Goal: Task Accomplishment & Management: Complete application form

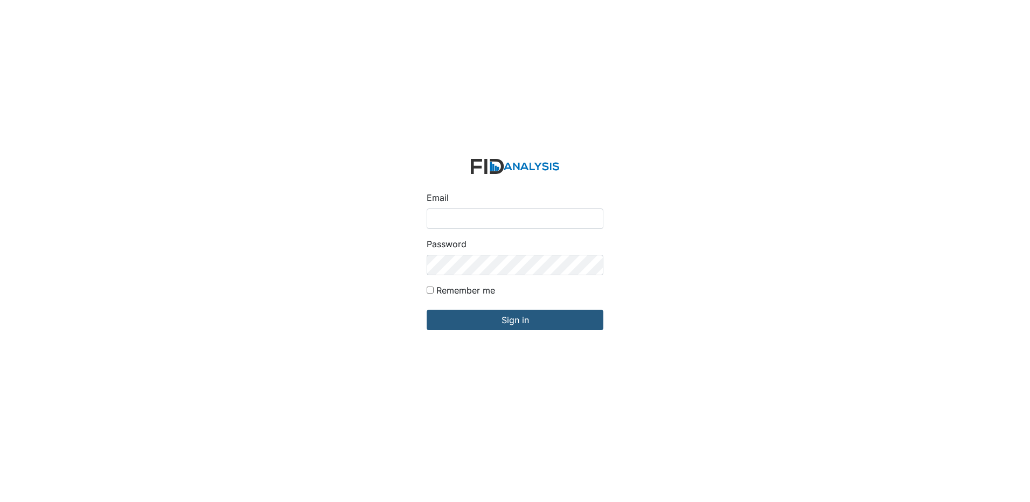
click at [495, 220] on input "Email" at bounding box center [514, 218] width 177 height 20
type input "[EMAIL_ADDRESS][DOMAIN_NAME]"
click at [426, 310] on input "Sign in" at bounding box center [514, 320] width 177 height 20
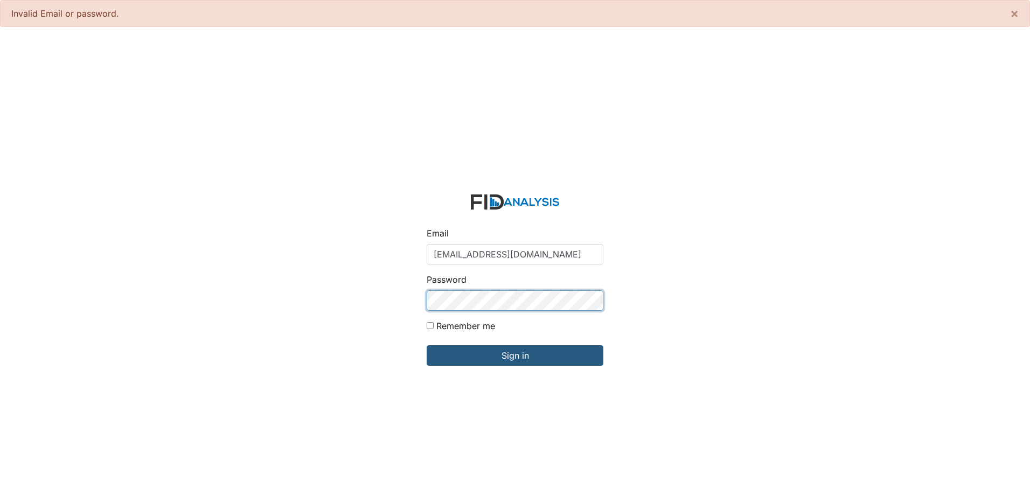
click at [426, 345] on input "Sign in" at bounding box center [514, 355] width 177 height 20
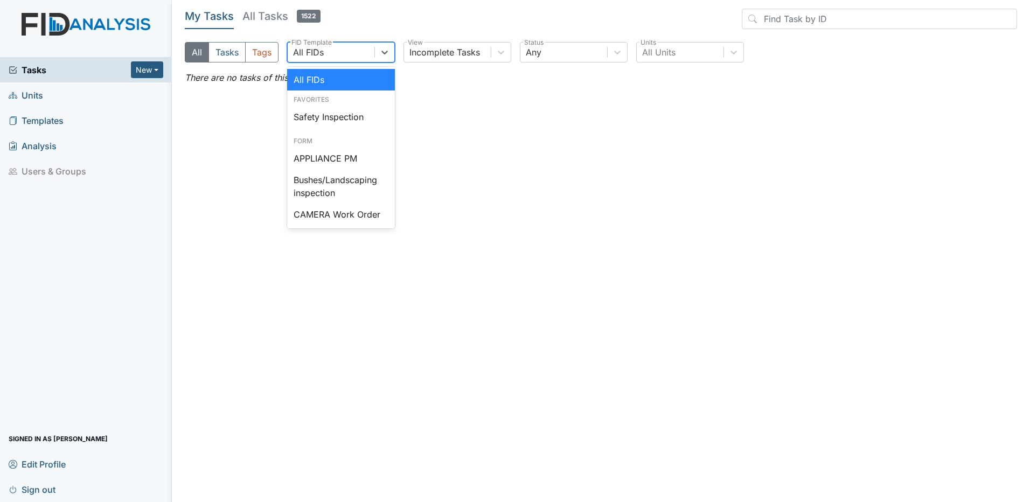
click at [321, 52] on div "All FIDs" at bounding box center [308, 52] width 31 height 13
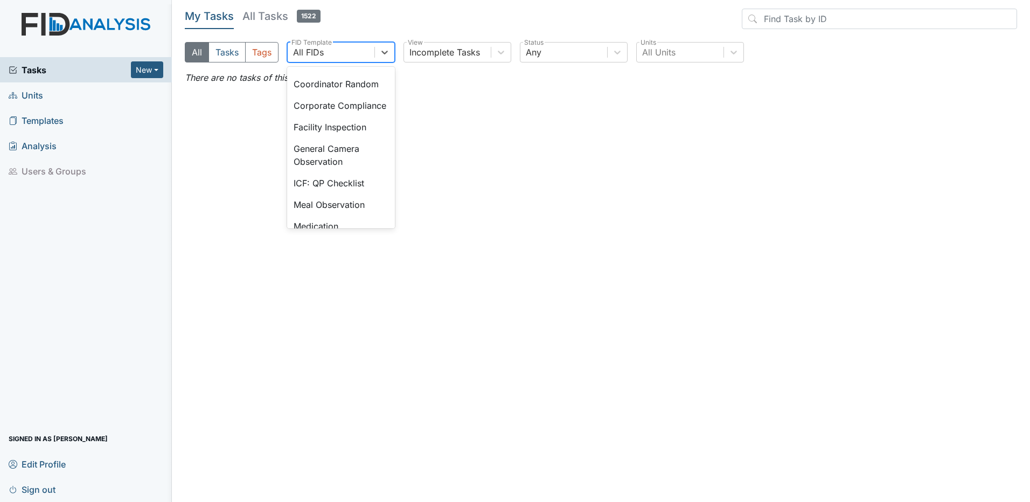
scroll to position [703, 0]
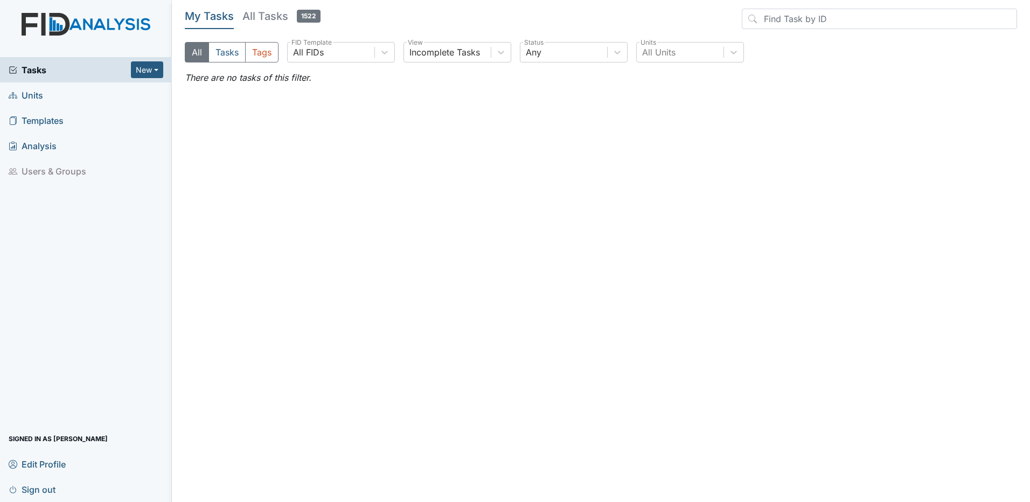
drag, startPoint x: 265, startPoint y: 17, endPoint x: 285, endPoint y: 25, distance: 21.5
click at [266, 17] on h5 "All Tasks 1522" at bounding box center [281, 16] width 78 height 15
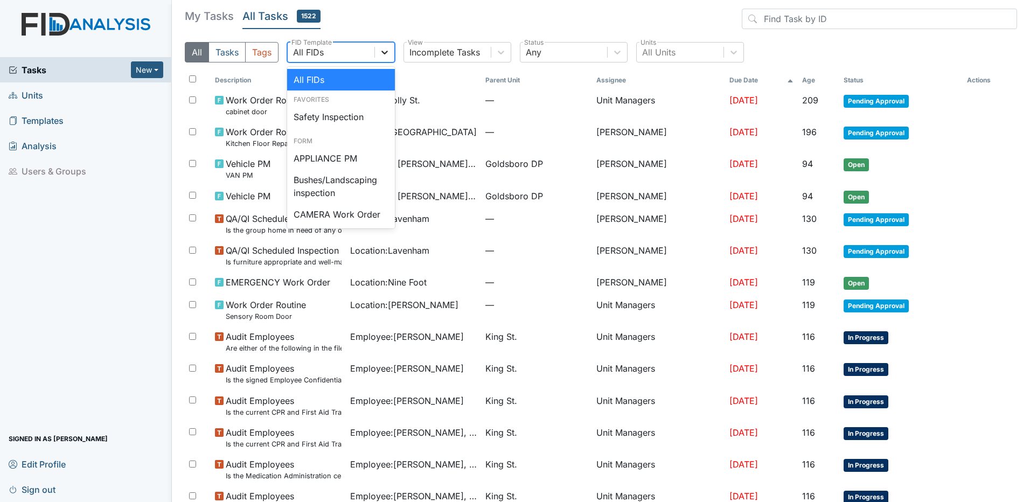
click at [390, 47] on div at bounding box center [384, 52] width 19 height 19
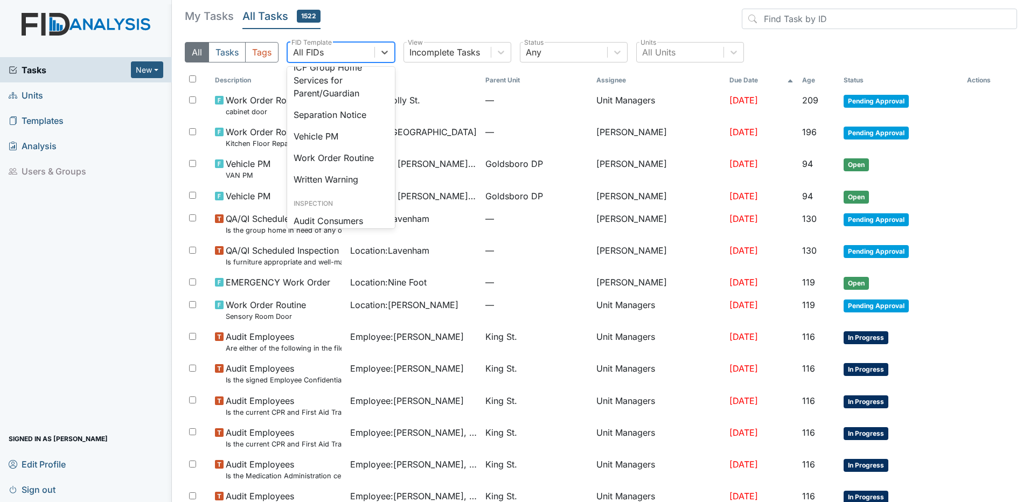
scroll to position [494, 0]
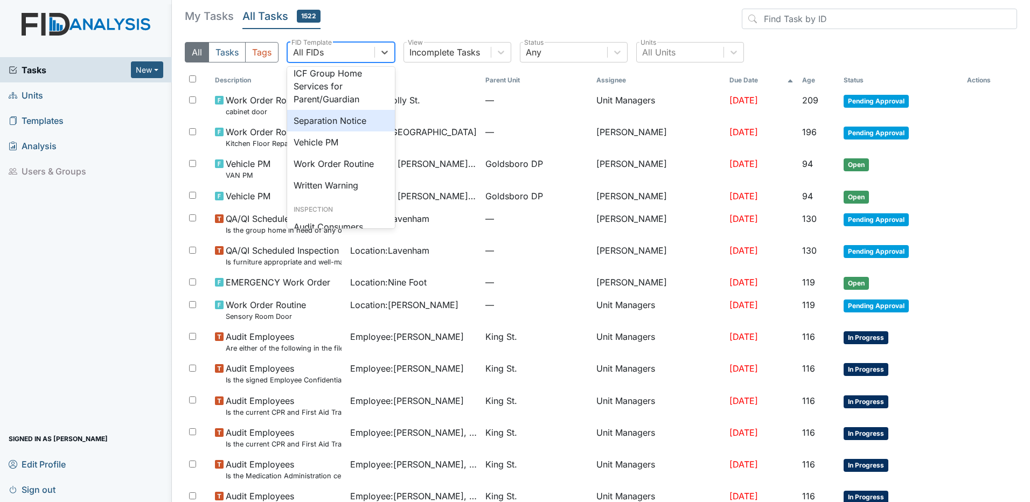
click at [359, 131] on div "Separation Notice" at bounding box center [341, 121] width 108 height 22
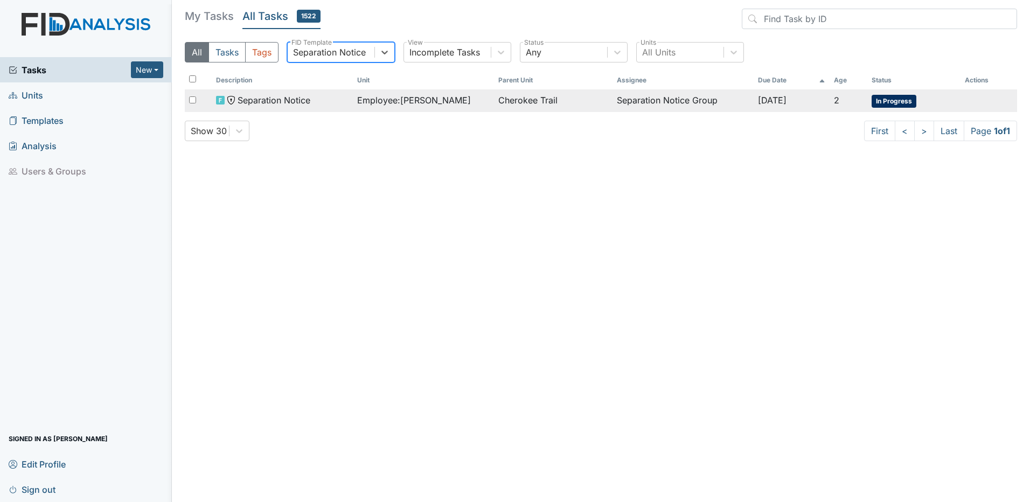
click at [278, 102] on span "Separation Notice" at bounding box center [273, 100] width 73 height 13
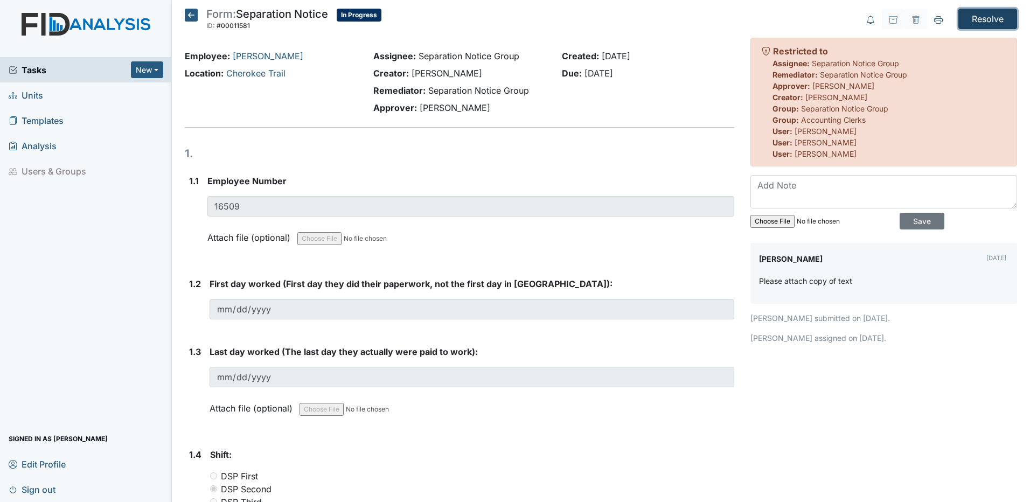
click at [981, 19] on input "Resolve" at bounding box center [987, 19] width 59 height 20
click at [191, 15] on icon at bounding box center [191, 15] width 13 height 13
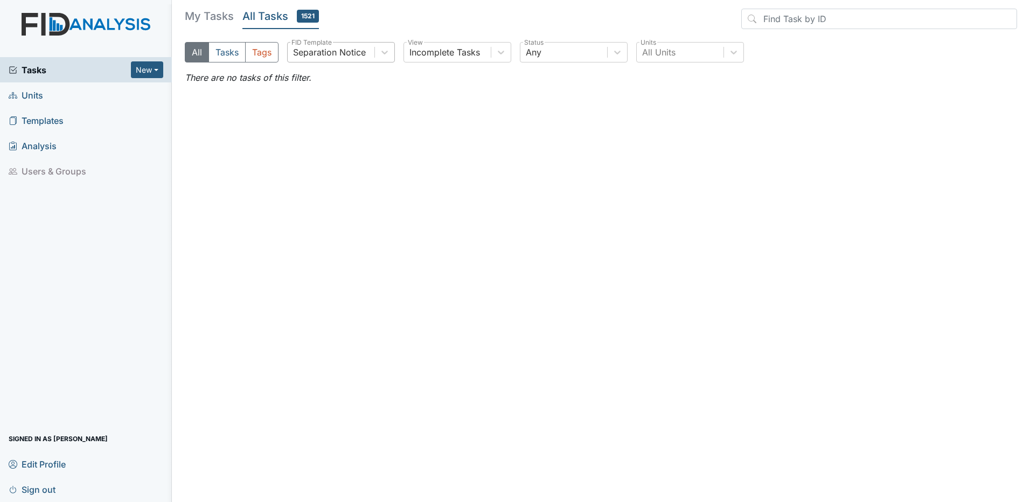
click at [367, 55] on div "Separation Notice" at bounding box center [331, 52] width 87 height 19
click at [152, 73] on button "New" at bounding box center [147, 69] width 32 height 17
click at [106, 93] on link "Form" at bounding box center [119, 92] width 85 height 17
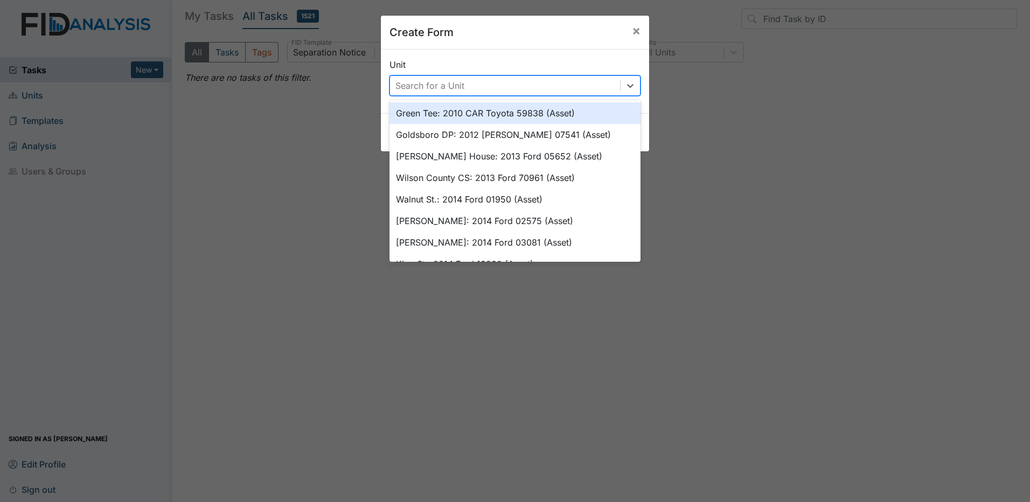
click at [551, 84] on div "Search for a Unit" at bounding box center [505, 85] width 230 height 19
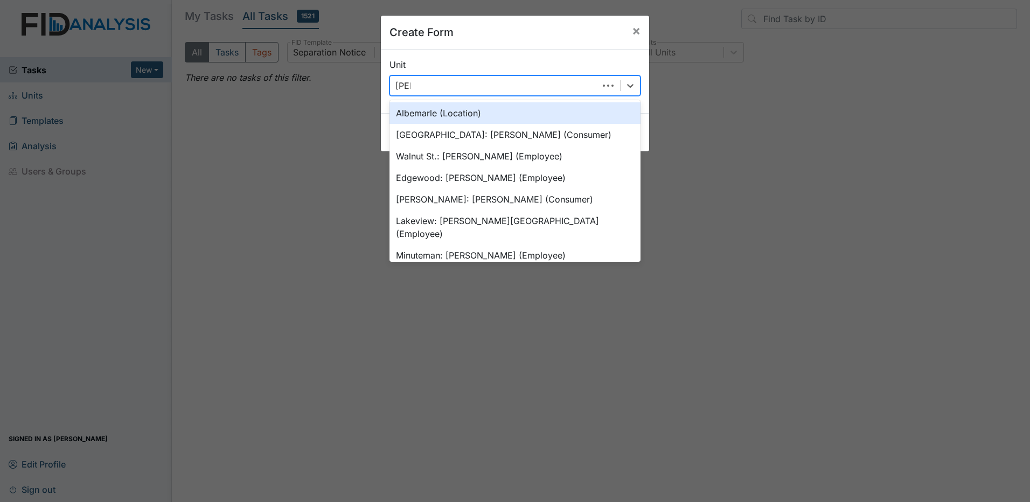
type input "leland"
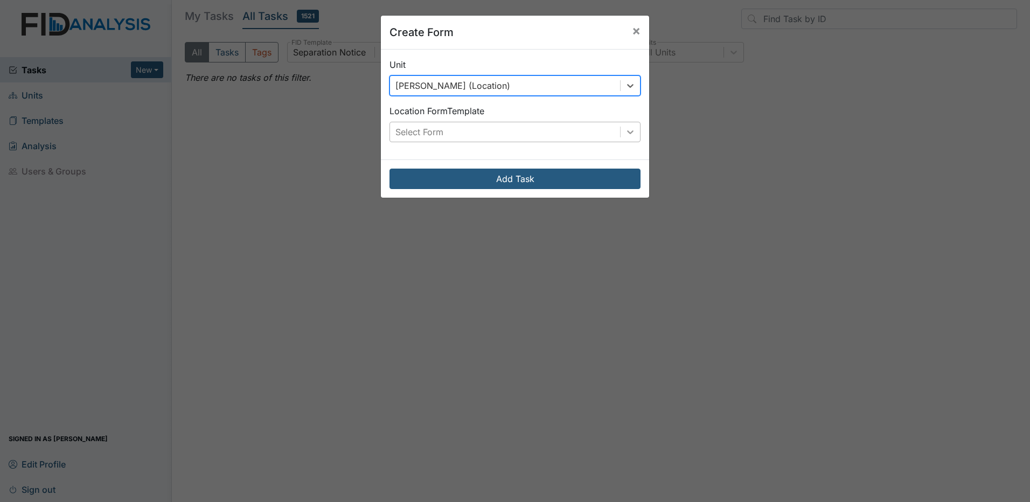
click at [627, 134] on icon at bounding box center [630, 132] width 11 height 11
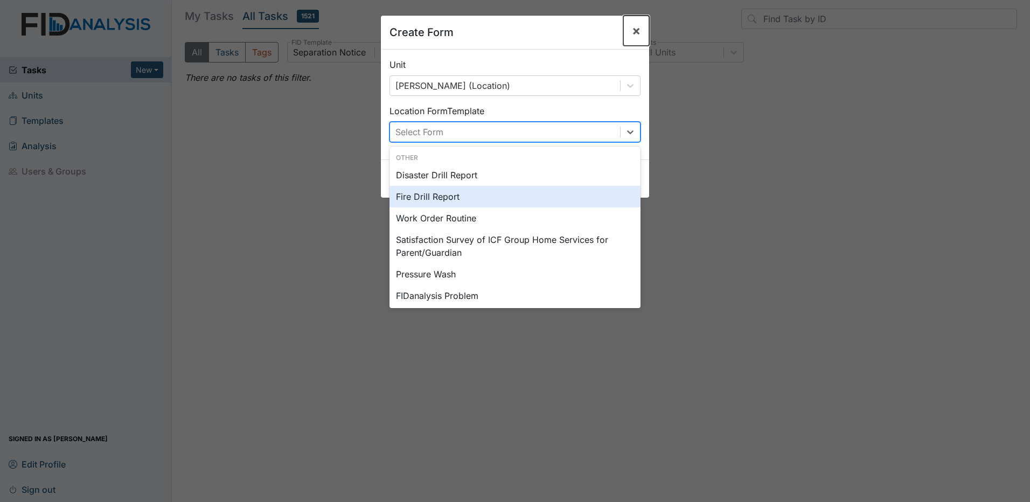
click at [632, 32] on span "×" at bounding box center [636, 31] width 9 height 16
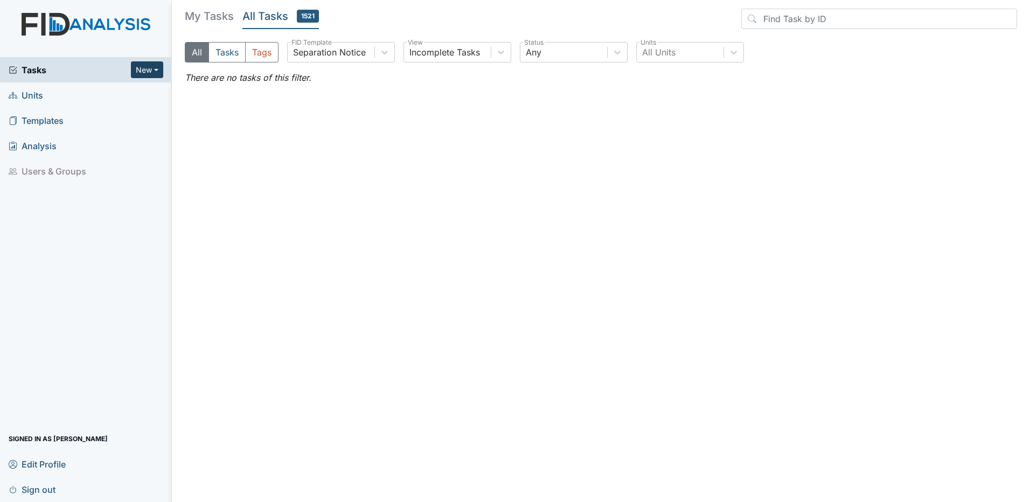
click at [156, 70] on button "New" at bounding box center [147, 69] width 32 height 17
click at [131, 130] on link "Document" at bounding box center [119, 126] width 85 height 17
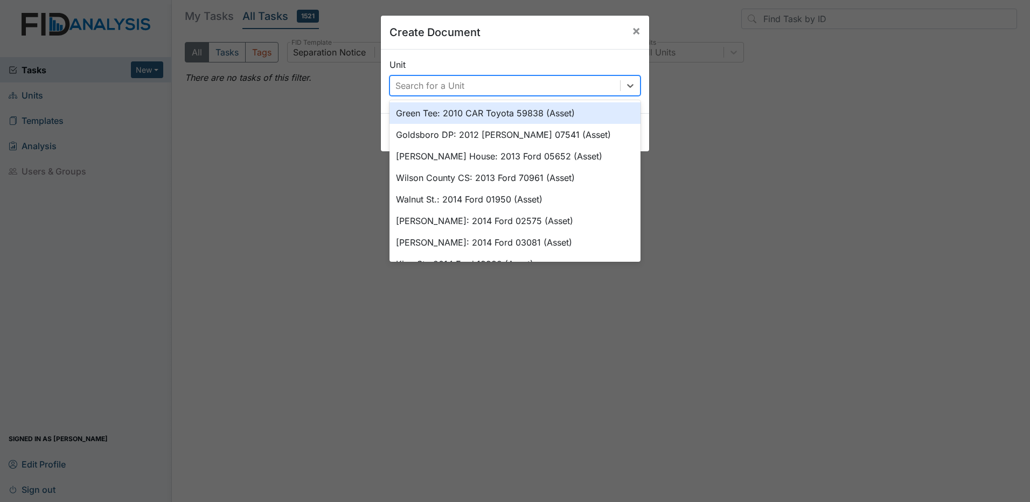
click at [459, 86] on div "Search for a Unit" at bounding box center [429, 85] width 69 height 13
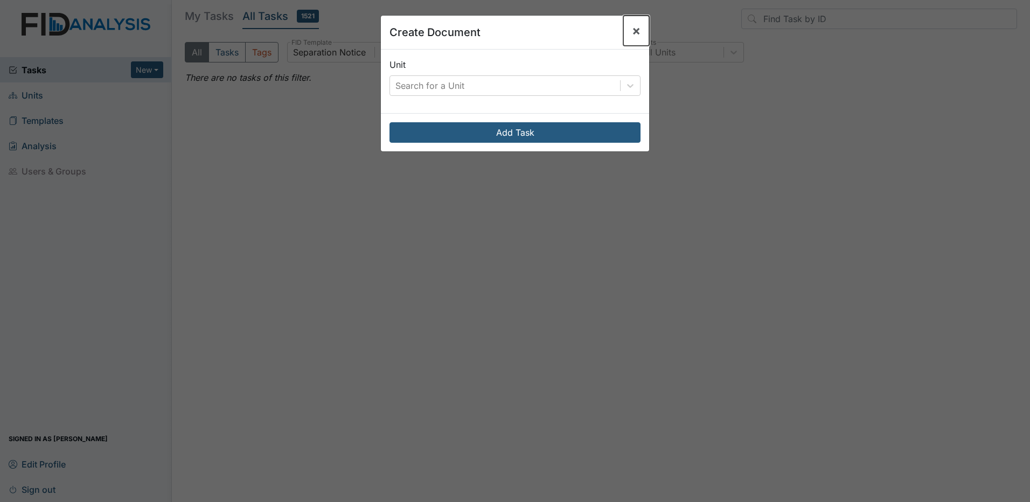
click at [633, 31] on span "×" at bounding box center [636, 31] width 9 height 16
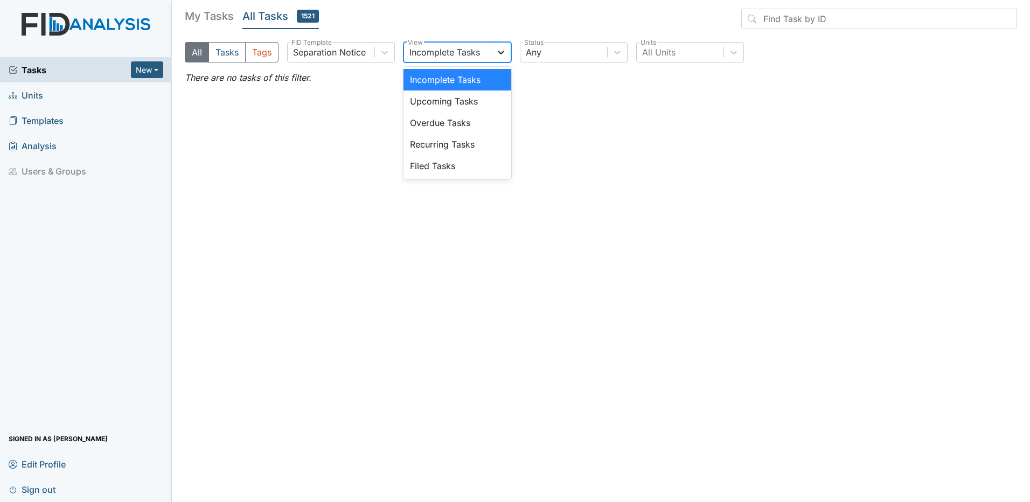
click at [502, 53] on icon at bounding box center [501, 53] width 6 height 4
click at [502, 54] on icon at bounding box center [500, 52] width 11 height 11
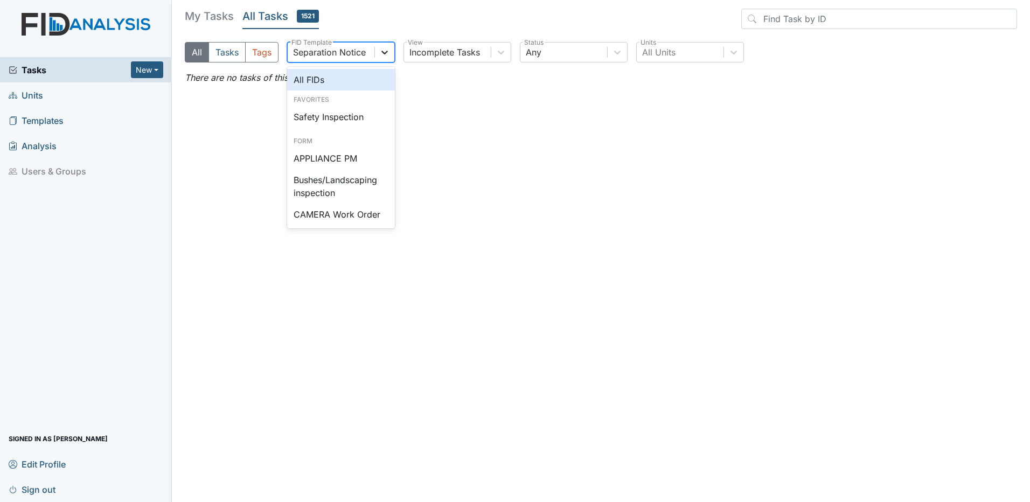
click at [381, 52] on icon at bounding box center [384, 52] width 11 height 11
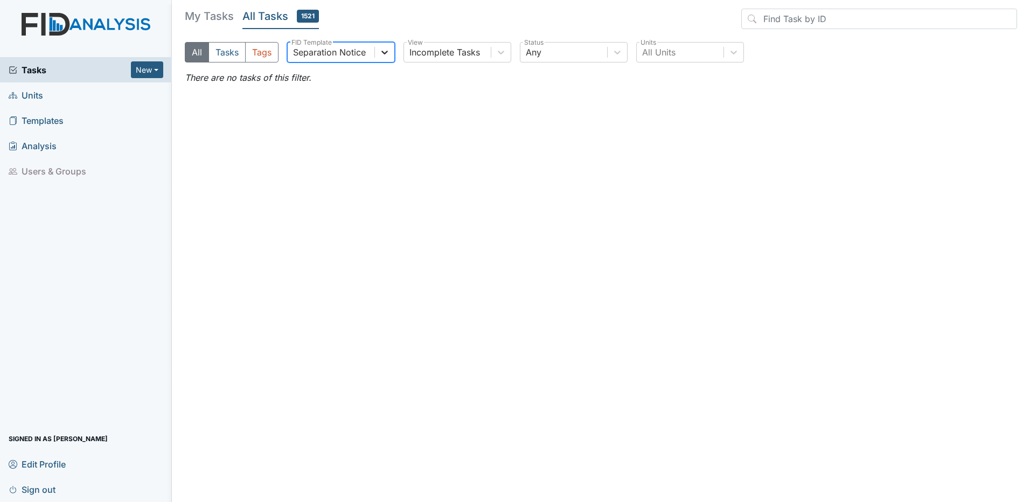
click at [381, 52] on icon at bounding box center [384, 52] width 11 height 11
click at [39, 99] on span "Units" at bounding box center [26, 95] width 34 height 17
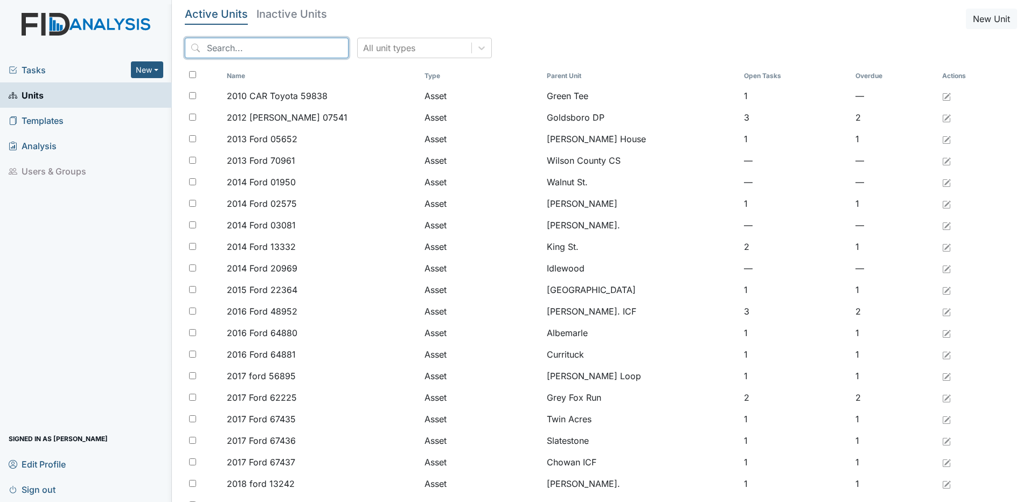
click at [288, 50] on input "search" at bounding box center [267, 48] width 164 height 20
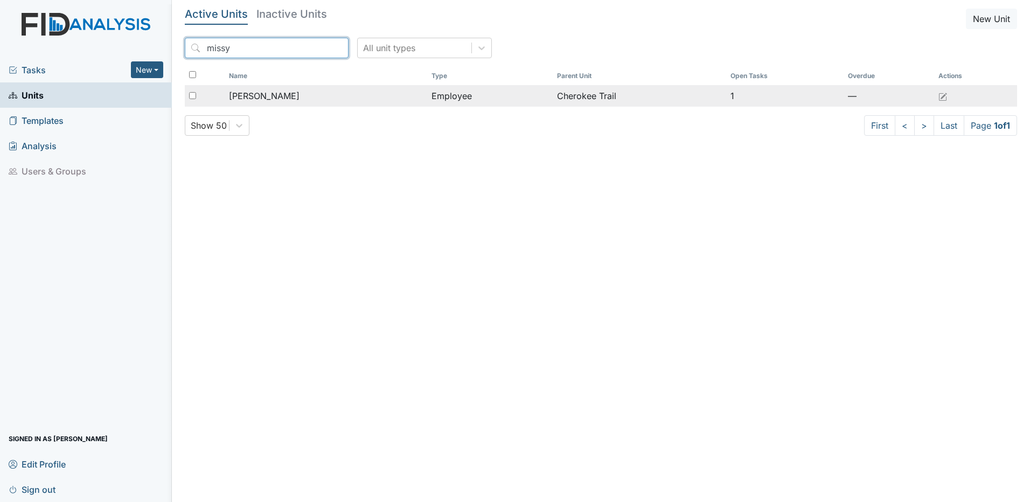
type input "missy"
click at [265, 95] on span "[PERSON_NAME]" at bounding box center [264, 95] width 71 height 13
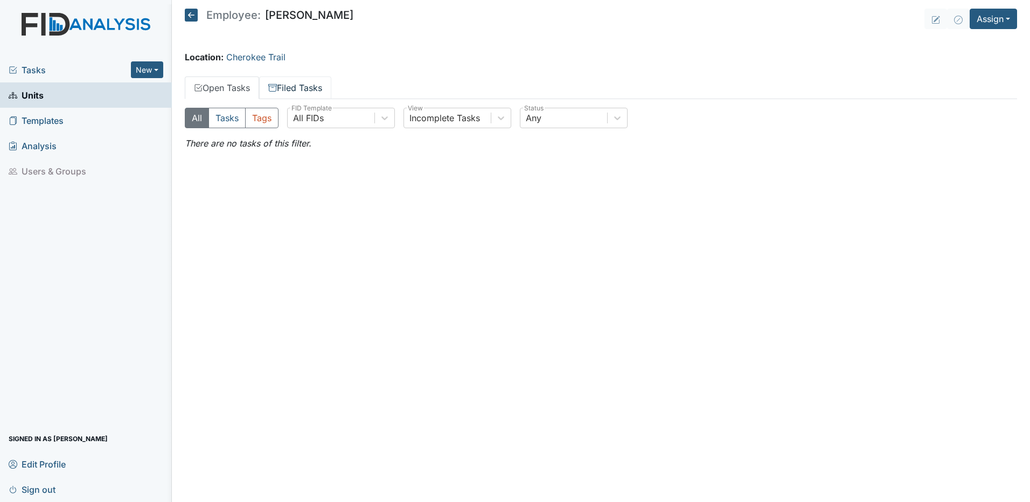
click at [324, 87] on link "Filed Tasks" at bounding box center [295, 87] width 72 height 23
click at [233, 87] on link "Open Tasks" at bounding box center [222, 87] width 74 height 23
click at [987, 22] on button "Assign" at bounding box center [992, 19] width 47 height 20
click at [974, 44] on link "Assign Form" at bounding box center [967, 43] width 97 height 17
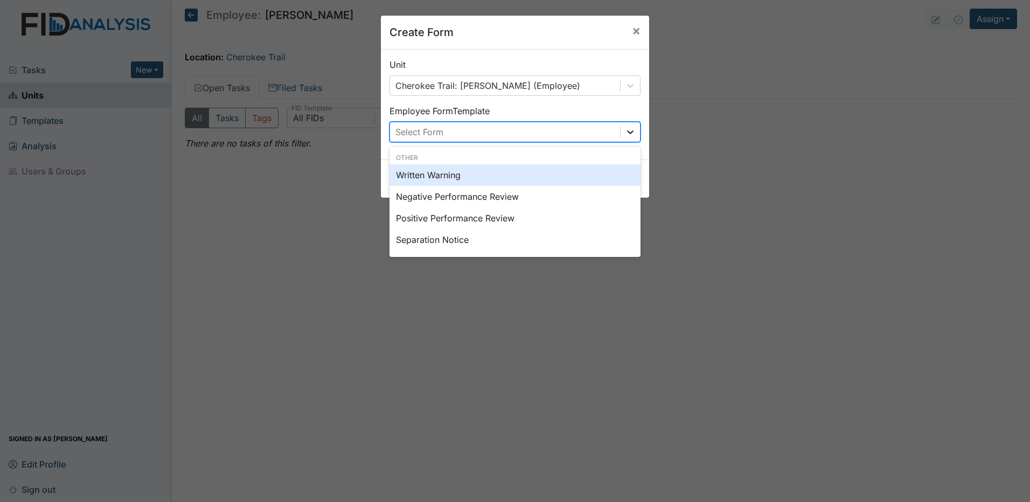
click at [628, 133] on icon at bounding box center [630, 132] width 11 height 11
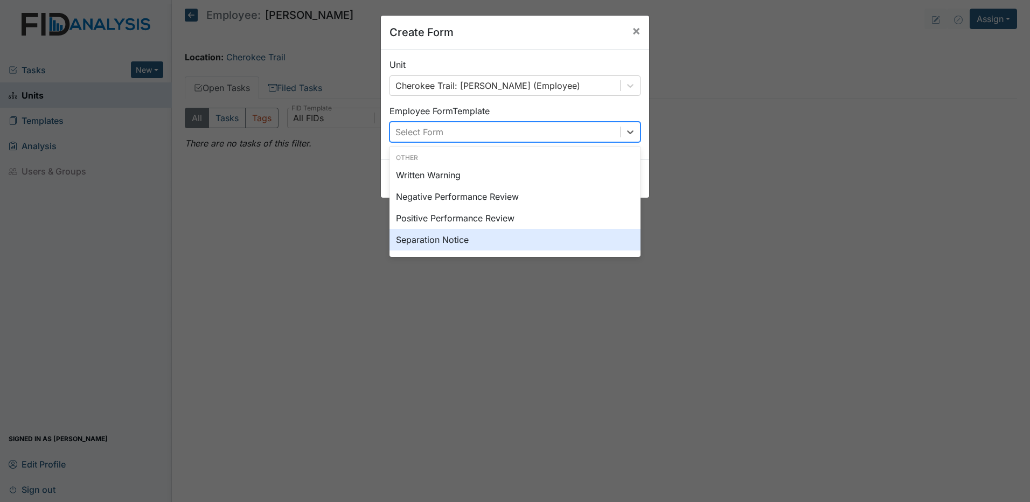
click at [451, 245] on div "Separation Notice" at bounding box center [514, 240] width 251 height 22
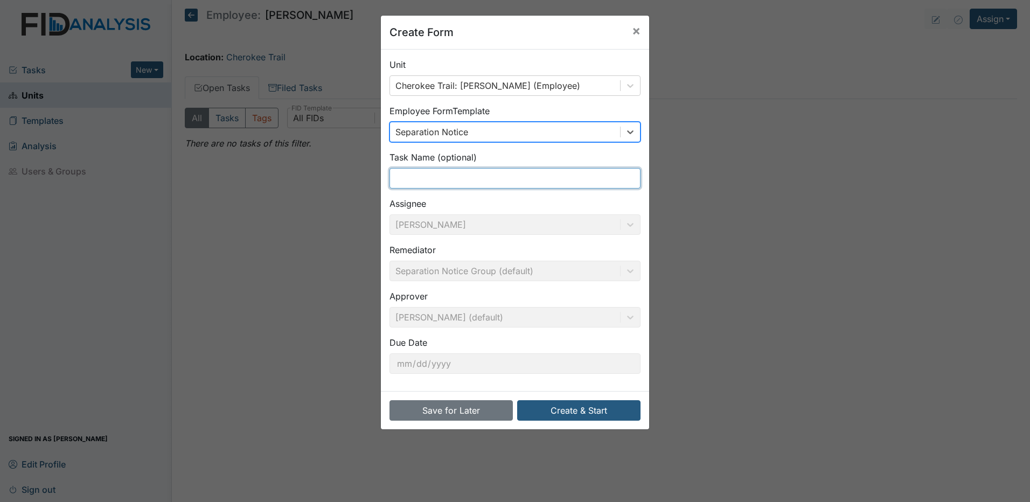
click at [436, 176] on input "text" at bounding box center [514, 178] width 251 height 20
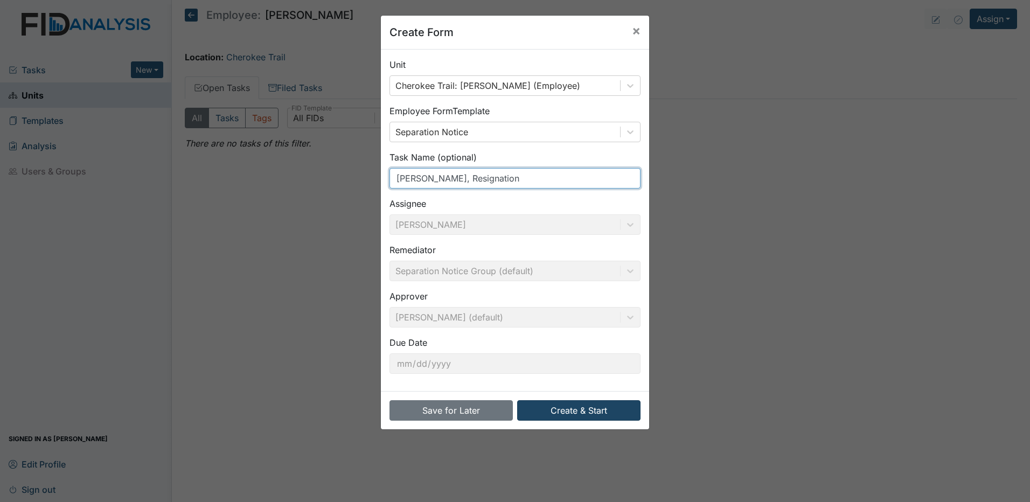
type input "[PERSON_NAME], Resignation"
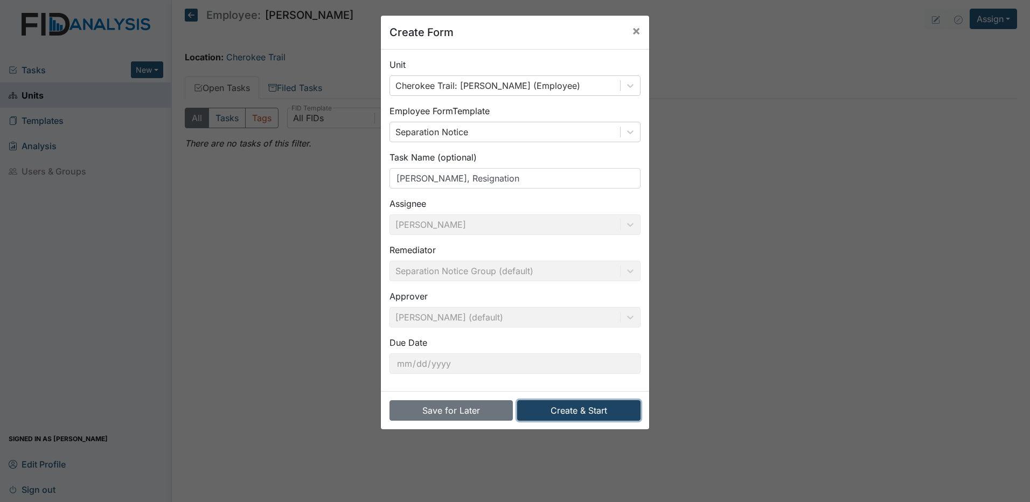
click at [561, 412] on button "Create & Start" at bounding box center [578, 410] width 123 height 20
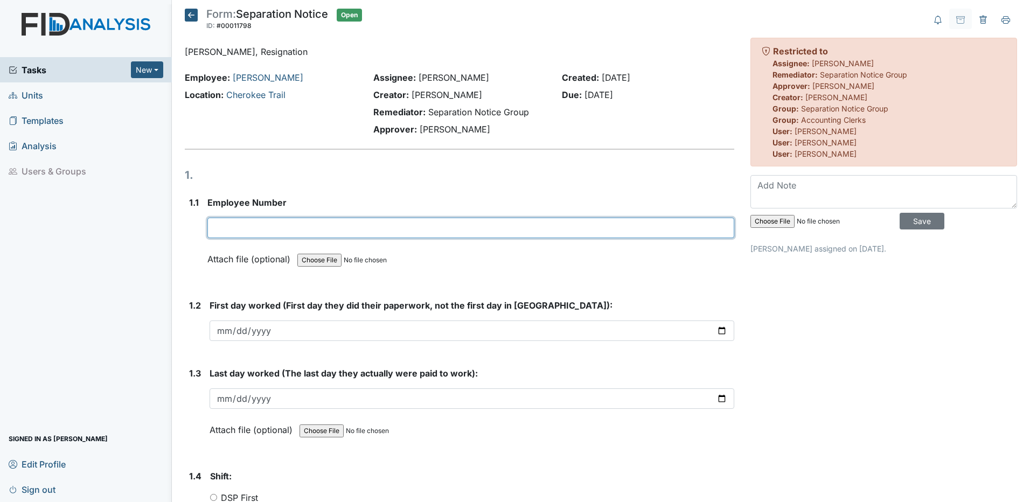
click at [300, 224] on input "text" at bounding box center [470, 228] width 527 height 20
type input "16509"
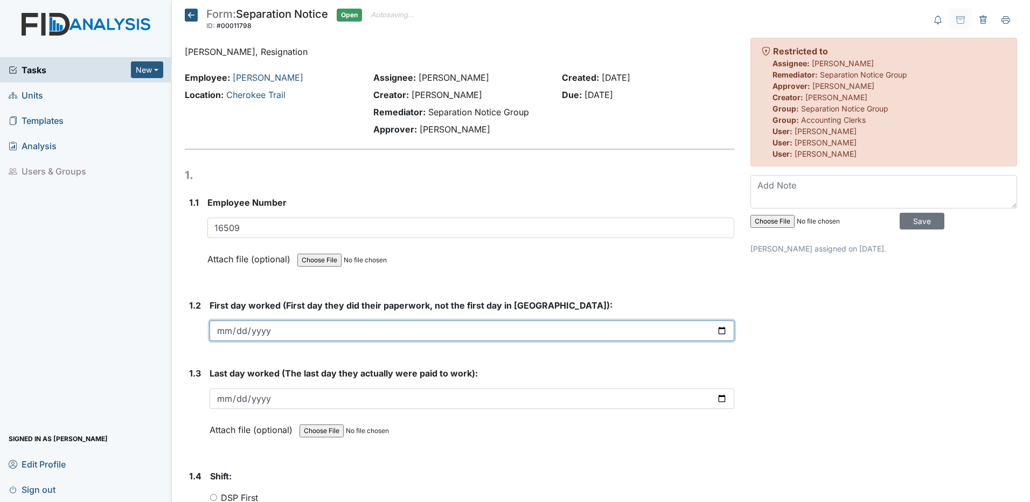
drag, startPoint x: 265, startPoint y: 324, endPoint x: 283, endPoint y: 321, distance: 18.0
click at [266, 324] on input "date" at bounding box center [471, 330] width 524 height 20
type input "2025-05-19"
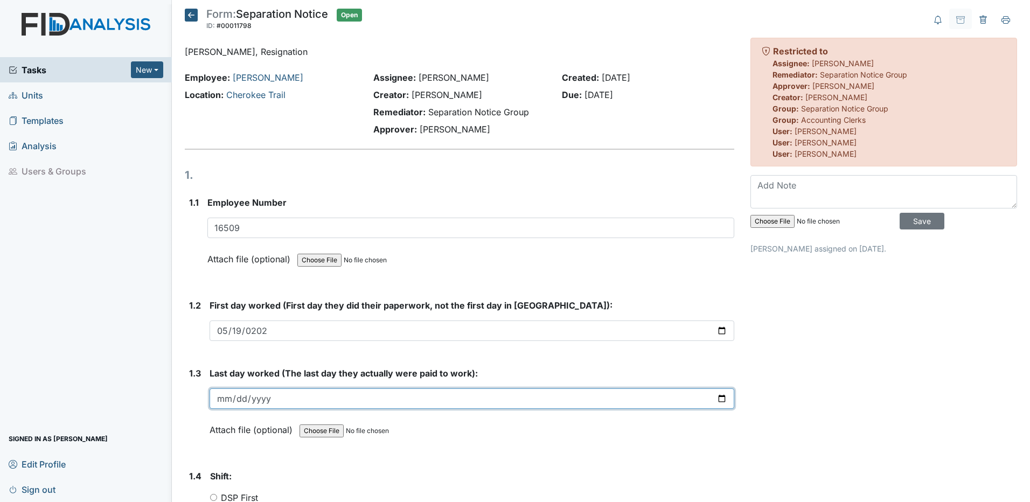
click at [219, 402] on input "date" at bounding box center [471, 398] width 524 height 20
type input "[DATE]"
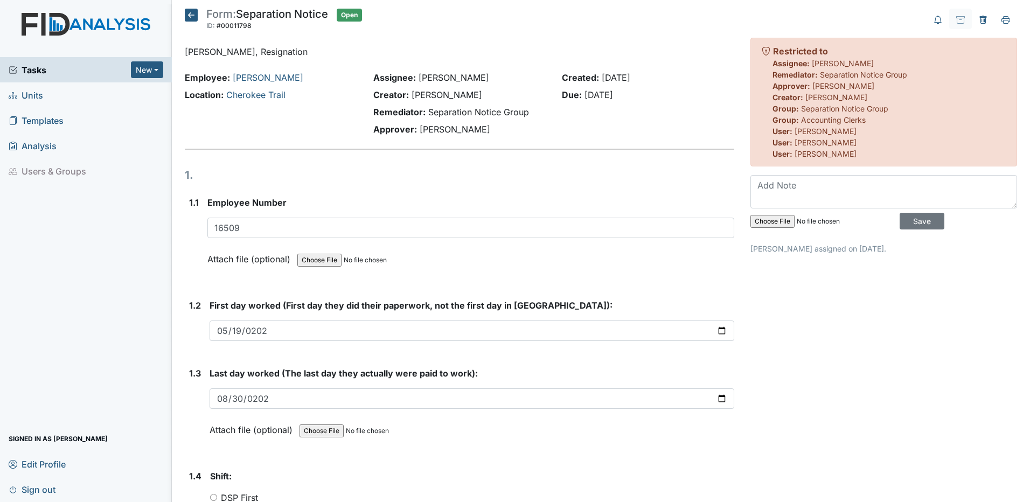
click at [467, 433] on div "Attach file (optional) You can upload .pdf, .txt, .jpg, .jpeg, .png, .csv, .xls…" at bounding box center [471, 430] width 524 height 26
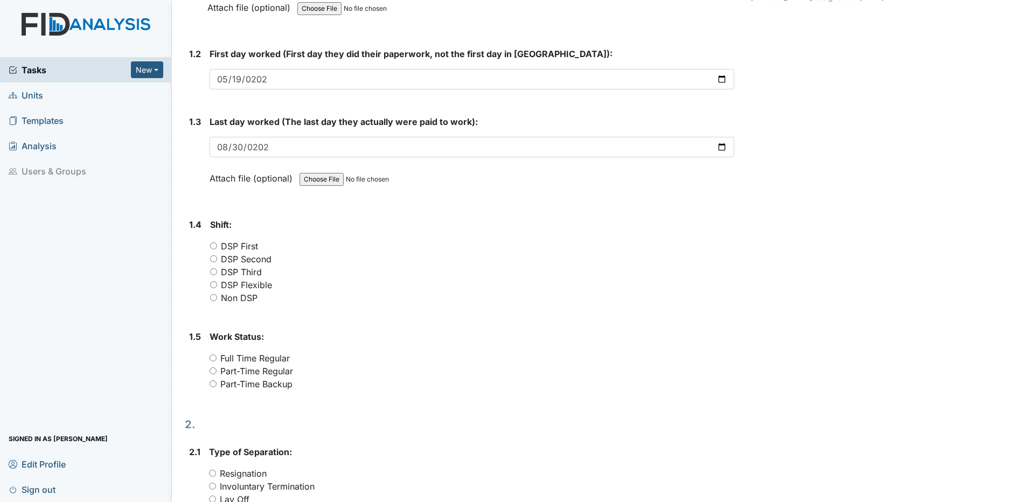
scroll to position [269, 0]
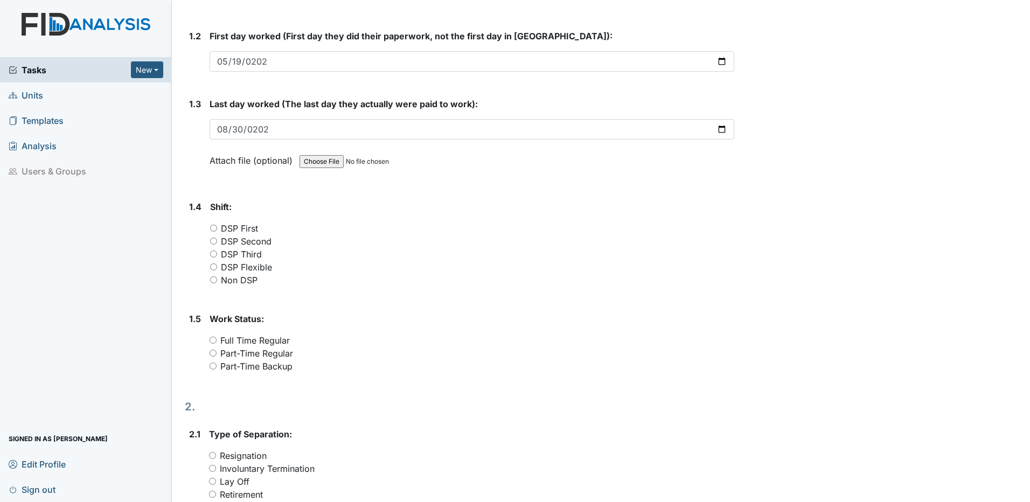
click at [215, 241] on input "DSP Second" at bounding box center [213, 240] width 7 height 7
radio input "true"
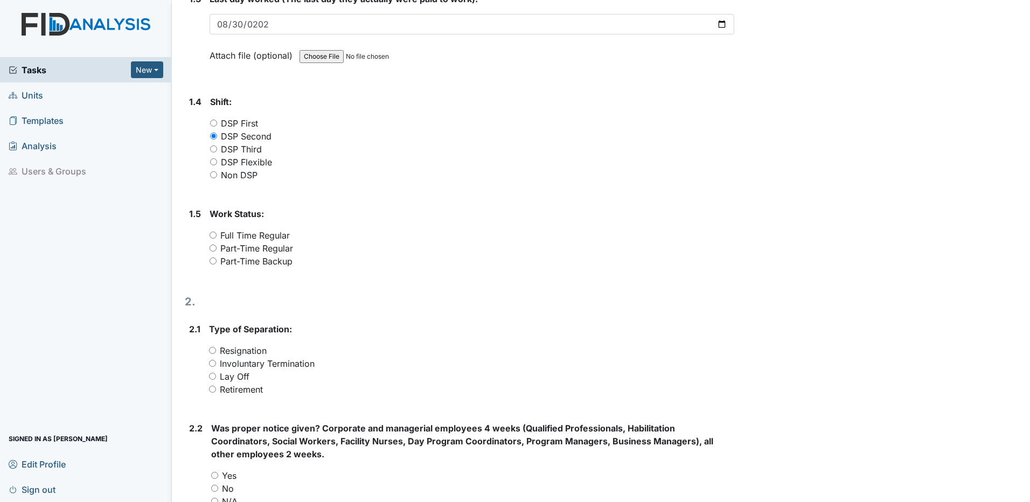
scroll to position [377, 0]
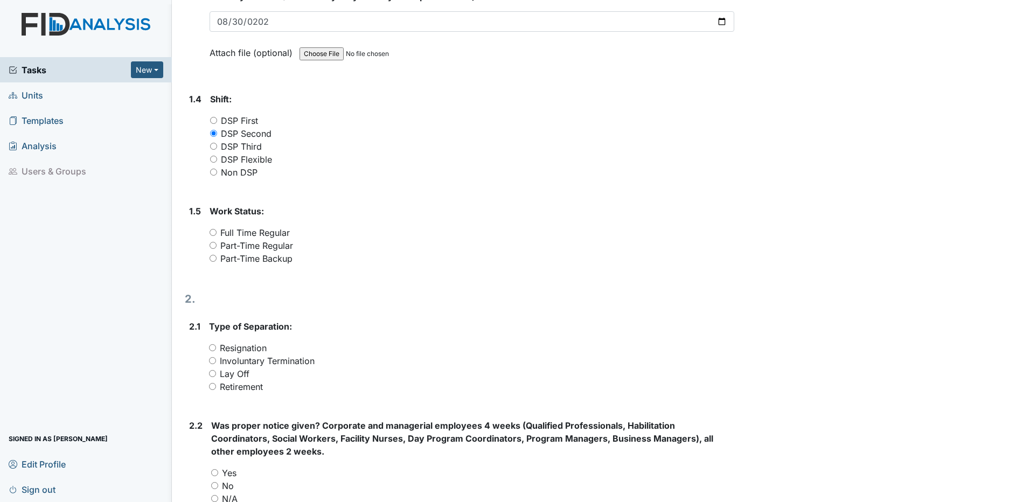
click at [214, 246] on input "Part-Time Regular" at bounding box center [212, 245] width 7 height 7
radio input "true"
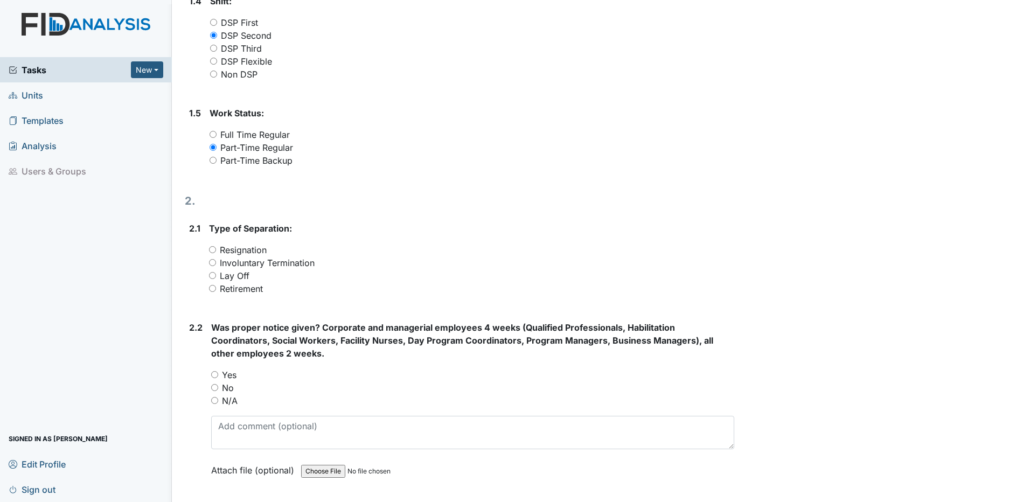
scroll to position [485, 0]
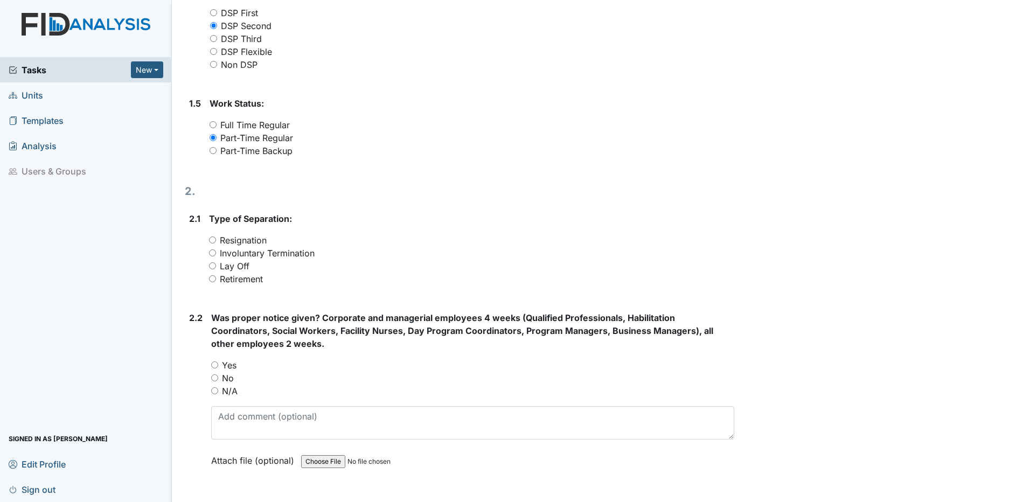
click at [213, 240] on input "Resignation" at bounding box center [212, 239] width 7 height 7
radio input "true"
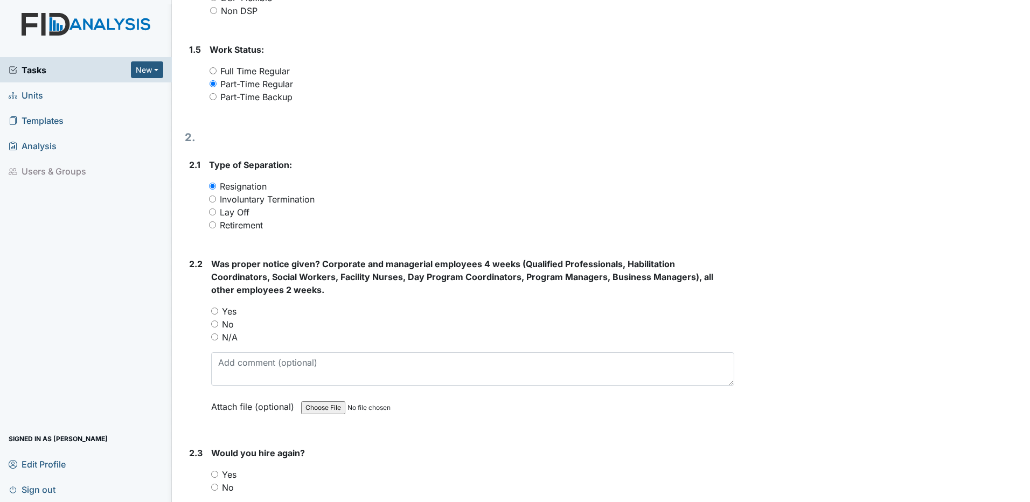
click at [214, 323] on input "No" at bounding box center [214, 323] width 7 height 7
radio input "true"
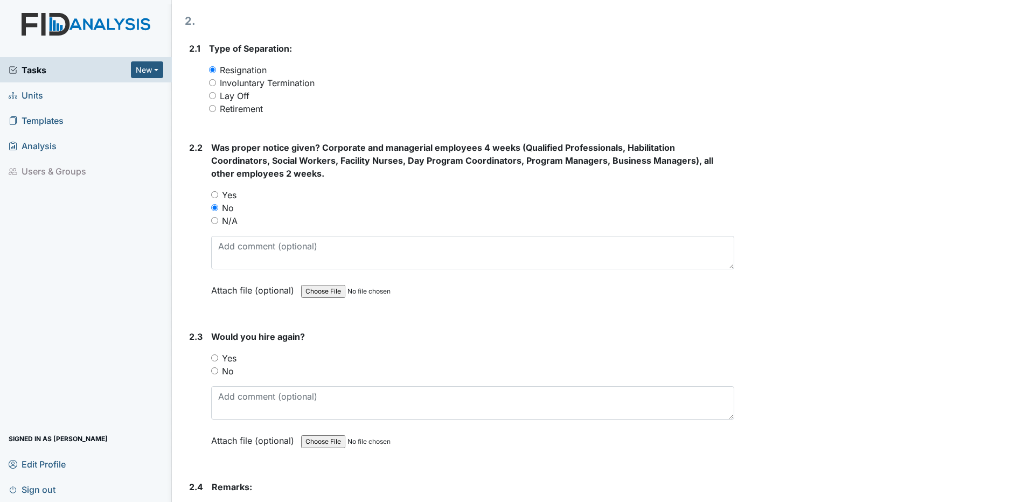
scroll to position [700, 0]
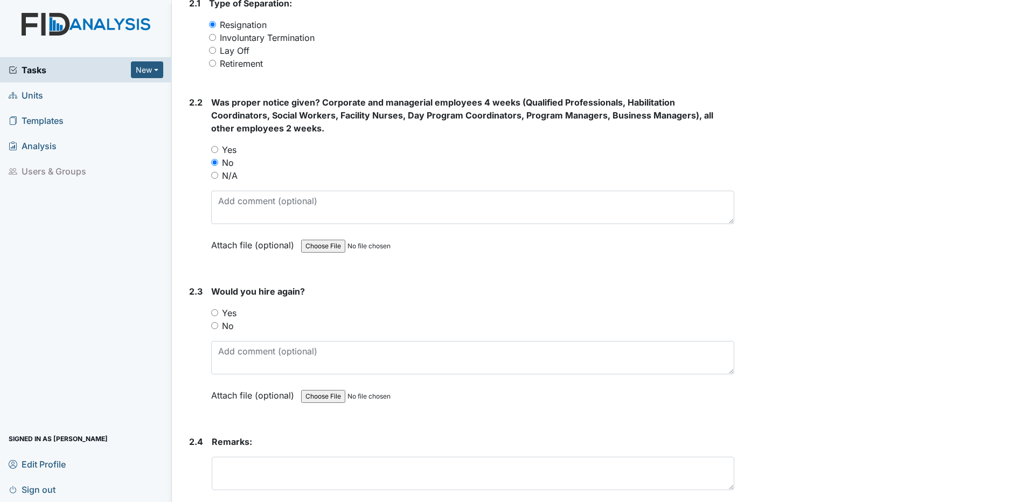
click at [214, 325] on input "No" at bounding box center [214, 325] width 7 height 7
radio input "true"
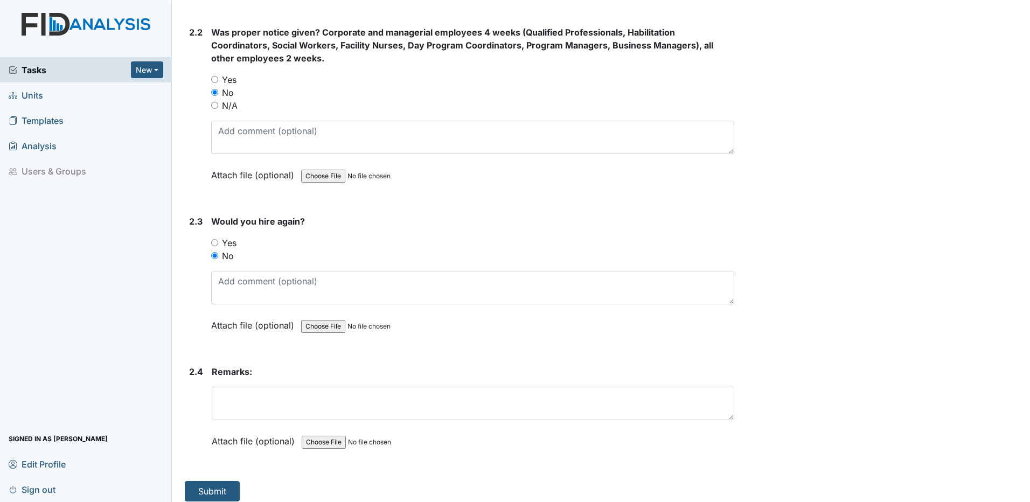
scroll to position [778, 0]
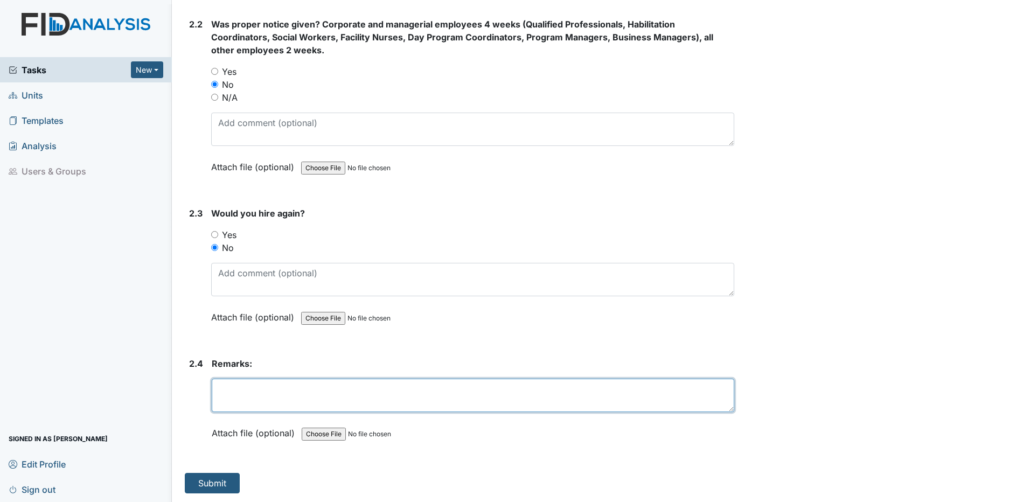
click at [234, 382] on textarea at bounding box center [473, 395] width 522 height 33
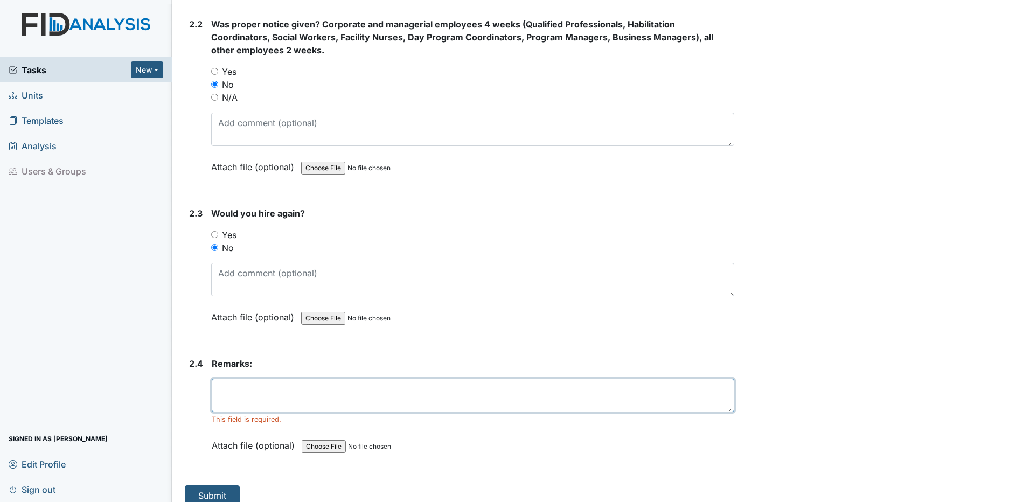
click at [240, 390] on textarea at bounding box center [473, 395] width 522 height 33
type textarea "m"
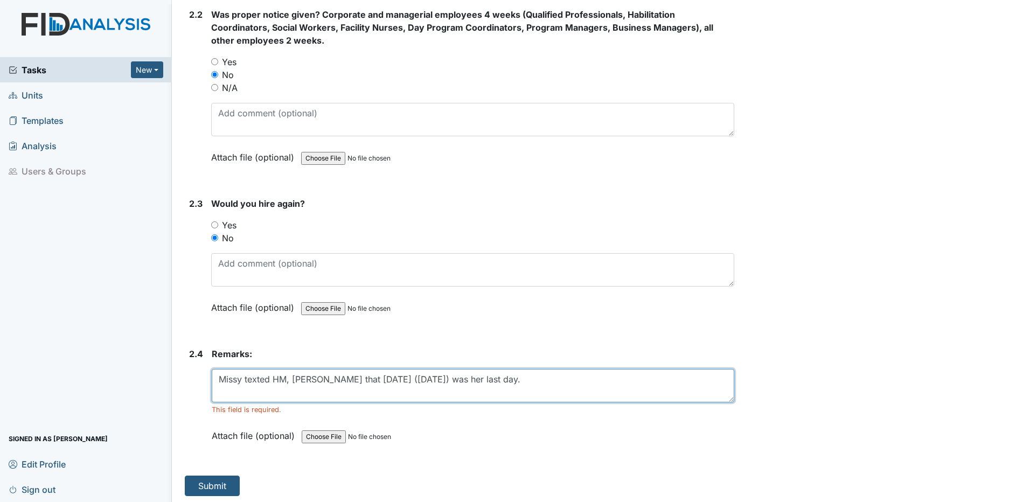
scroll to position [790, 0]
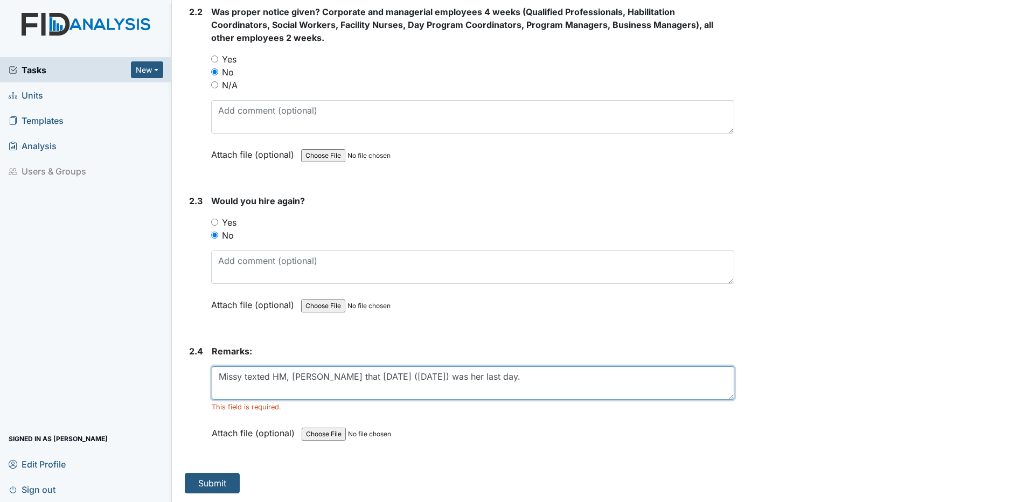
type textarea "Missy texted HM, Shmara Higgins that today (08/30/25) was her last day."
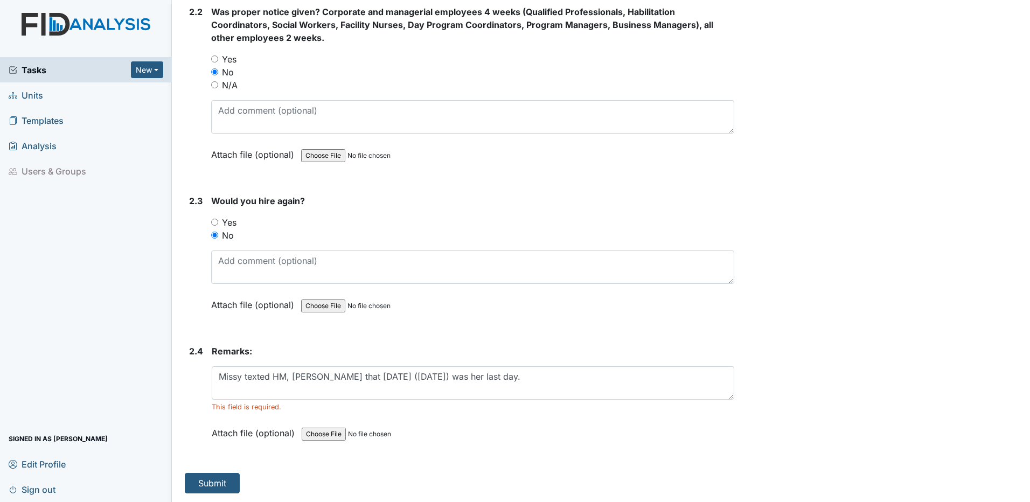
click at [323, 433] on input "file" at bounding box center [375, 434] width 146 height 26
type input "C:\fakepath\Missy Pellom - resignation.docx"
click at [214, 485] on button "Submit" at bounding box center [212, 483] width 55 height 20
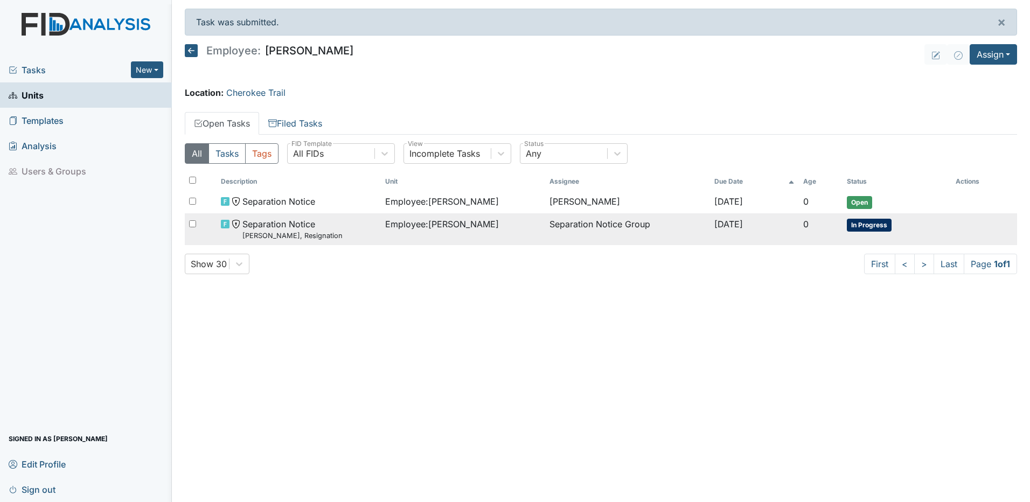
click at [427, 225] on span "Employee : [PERSON_NAME]" at bounding box center [442, 224] width 114 height 13
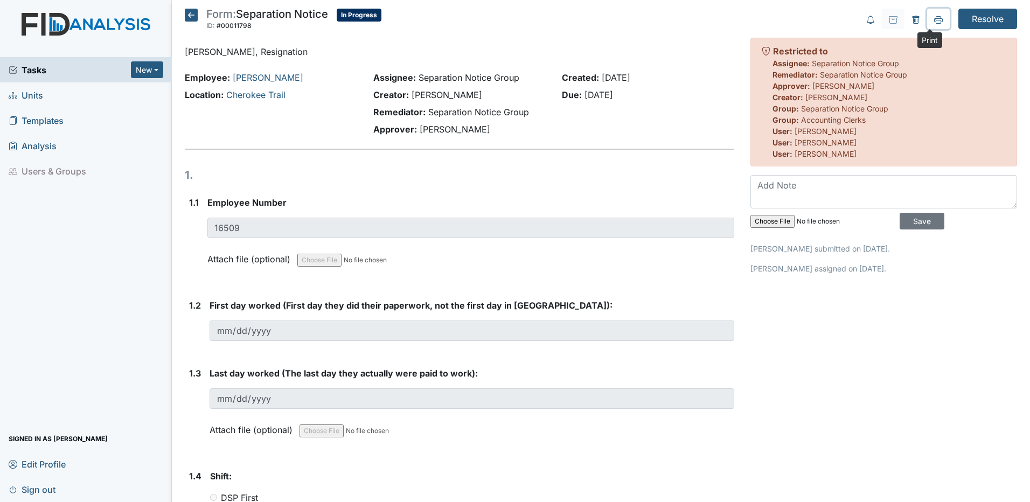
drag, startPoint x: 930, startPoint y: 21, endPoint x: 78, endPoint y: 437, distance: 948.6
click at [934, 21] on icon at bounding box center [938, 20] width 9 height 9
click at [190, 16] on icon at bounding box center [191, 15] width 13 height 13
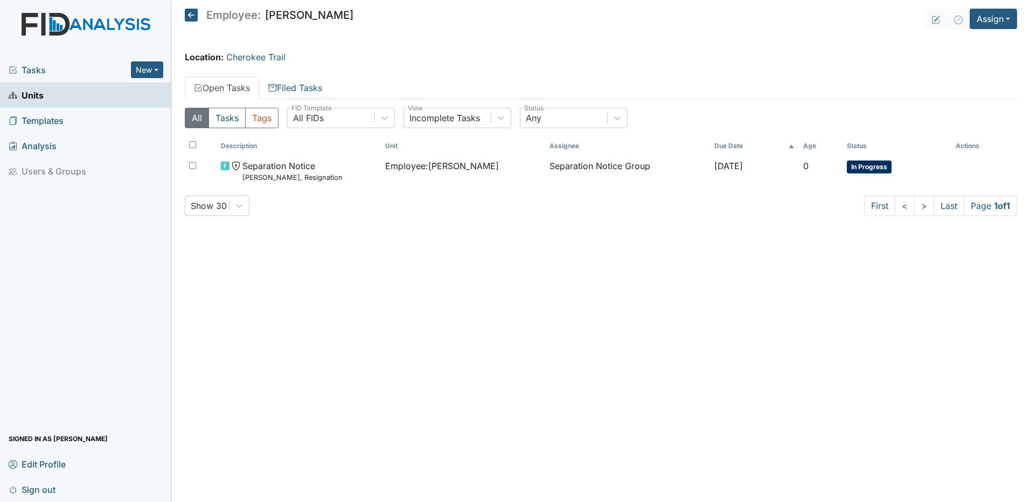
click at [190, 15] on icon at bounding box center [191, 15] width 13 height 13
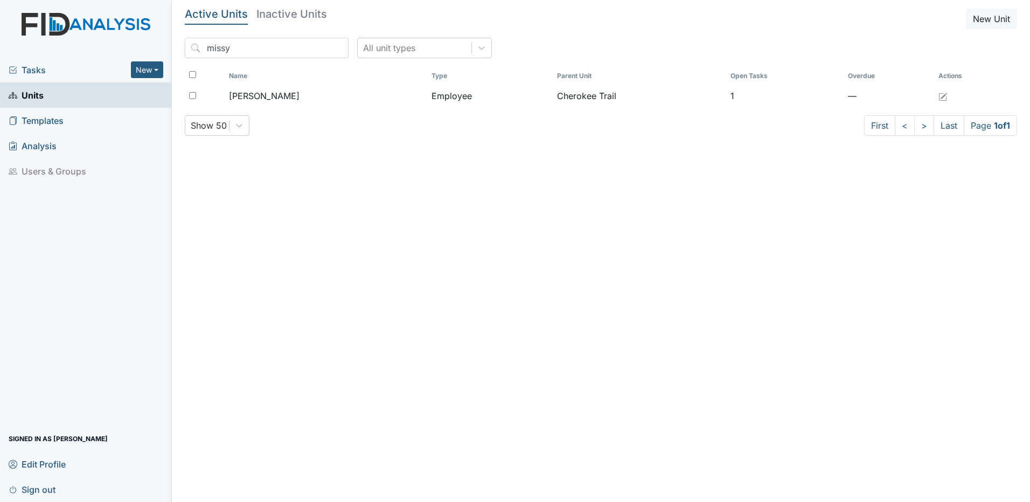
click at [31, 69] on span "Tasks" at bounding box center [70, 70] width 122 height 13
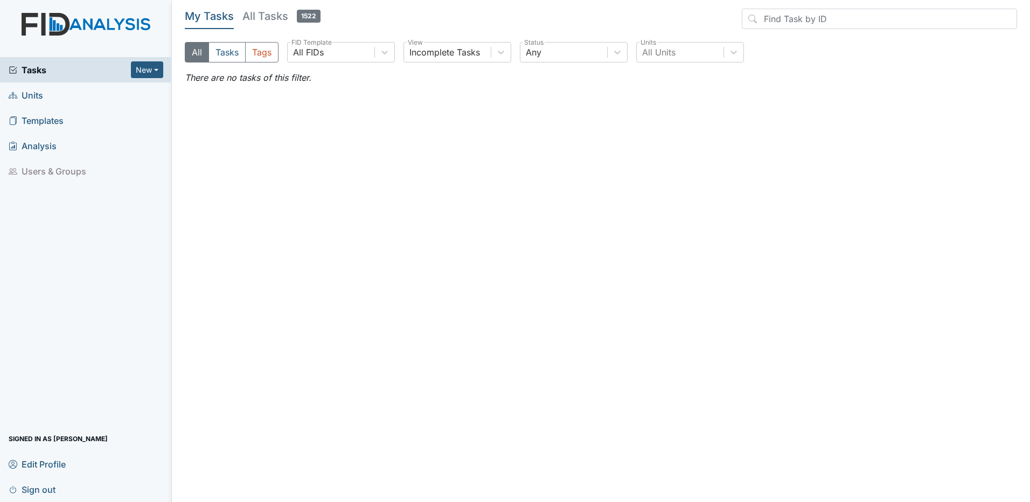
click at [50, 488] on span "Sign out" at bounding box center [32, 489] width 47 height 17
